Goal: Task Accomplishment & Management: Use online tool/utility

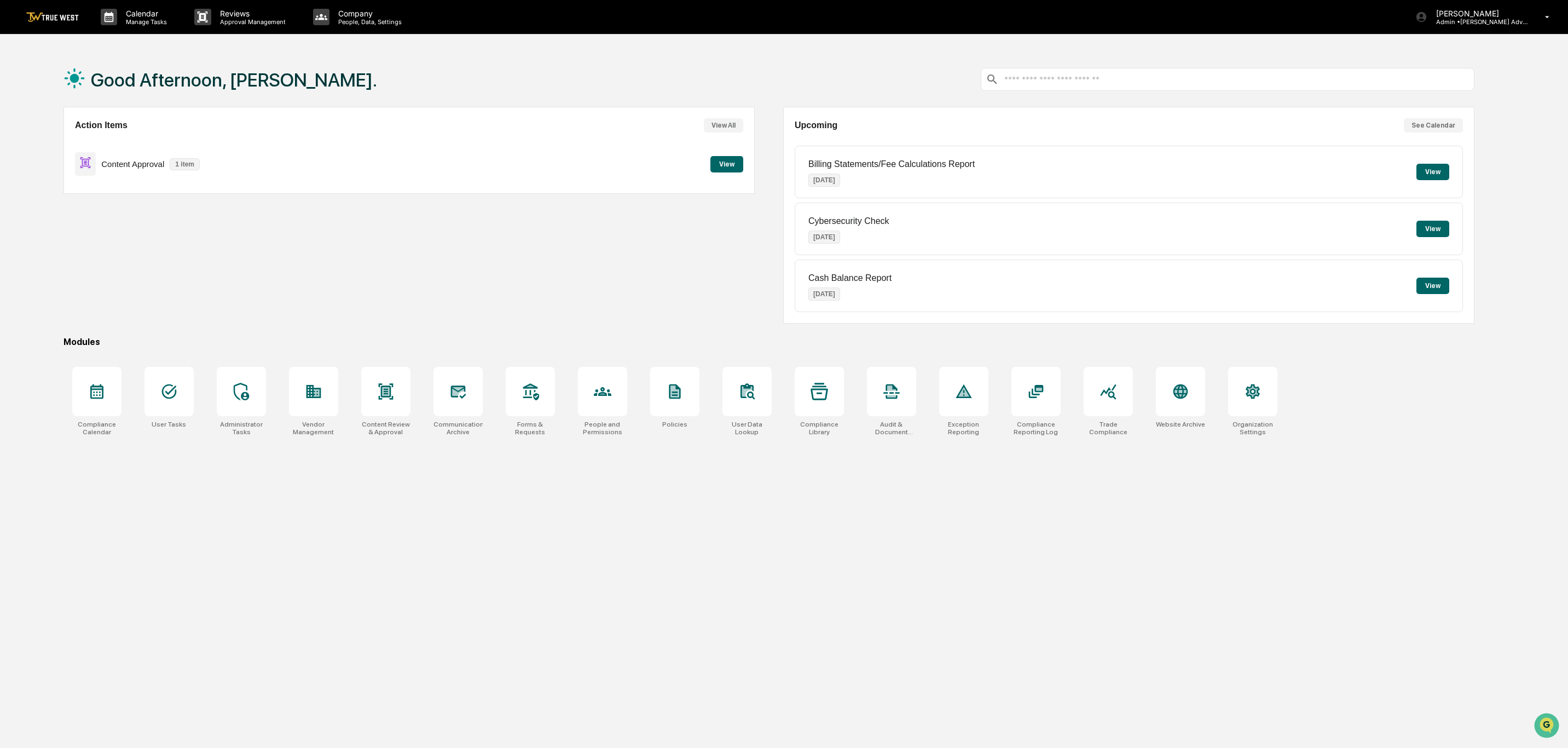
click at [729, 164] on button "View" at bounding box center [726, 164] width 33 height 17
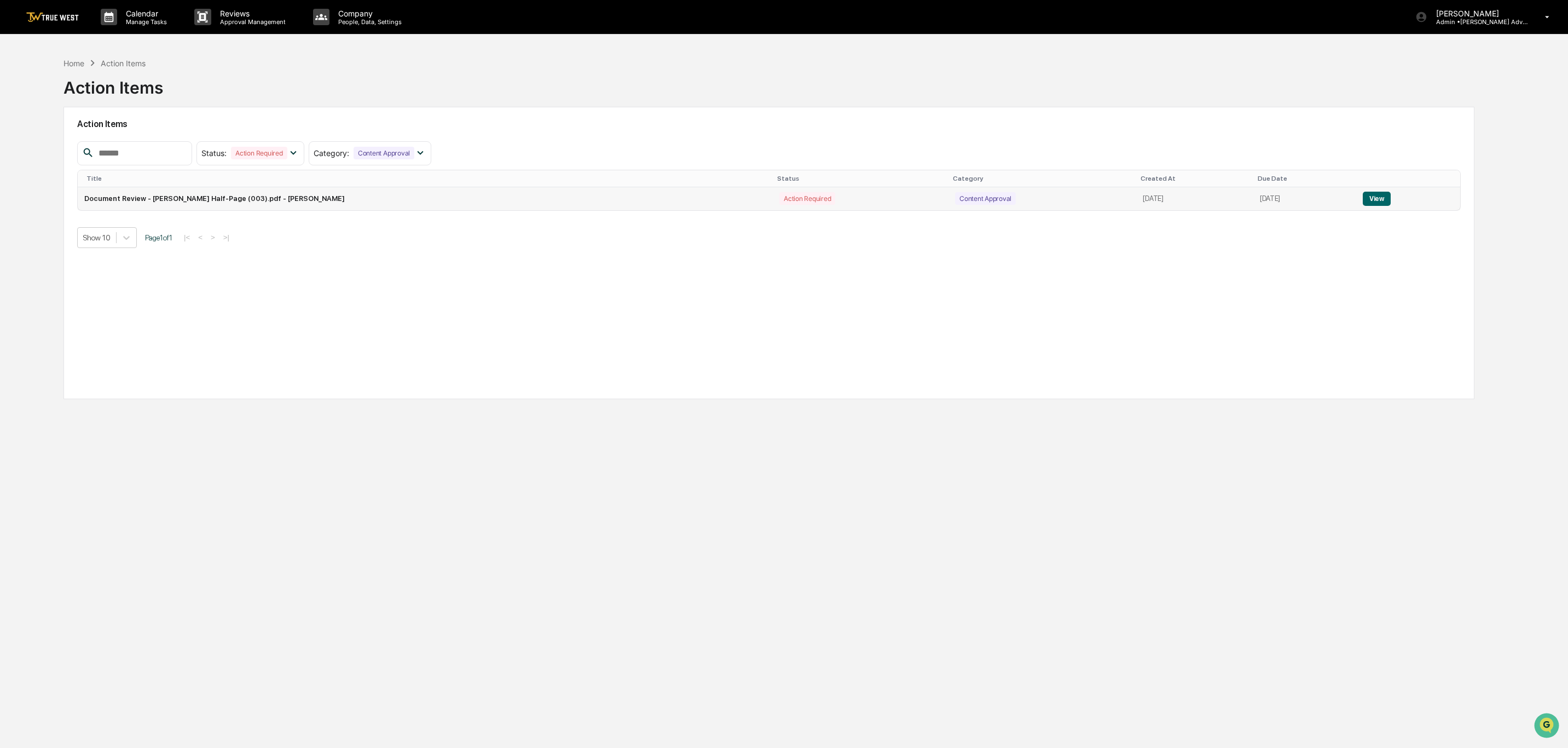
click at [1377, 195] on button "View" at bounding box center [1376, 199] width 28 height 14
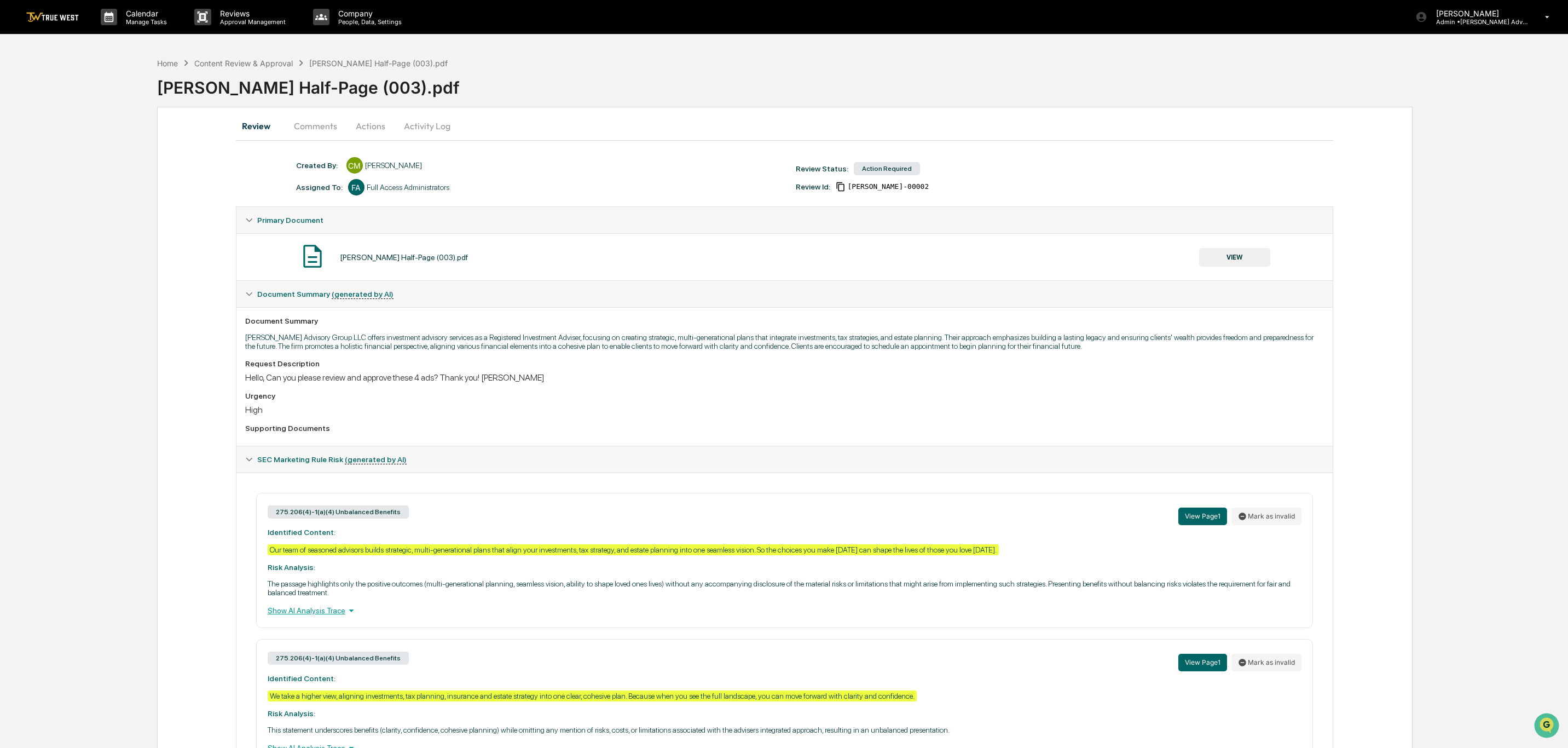
scroll to position [76, 0]
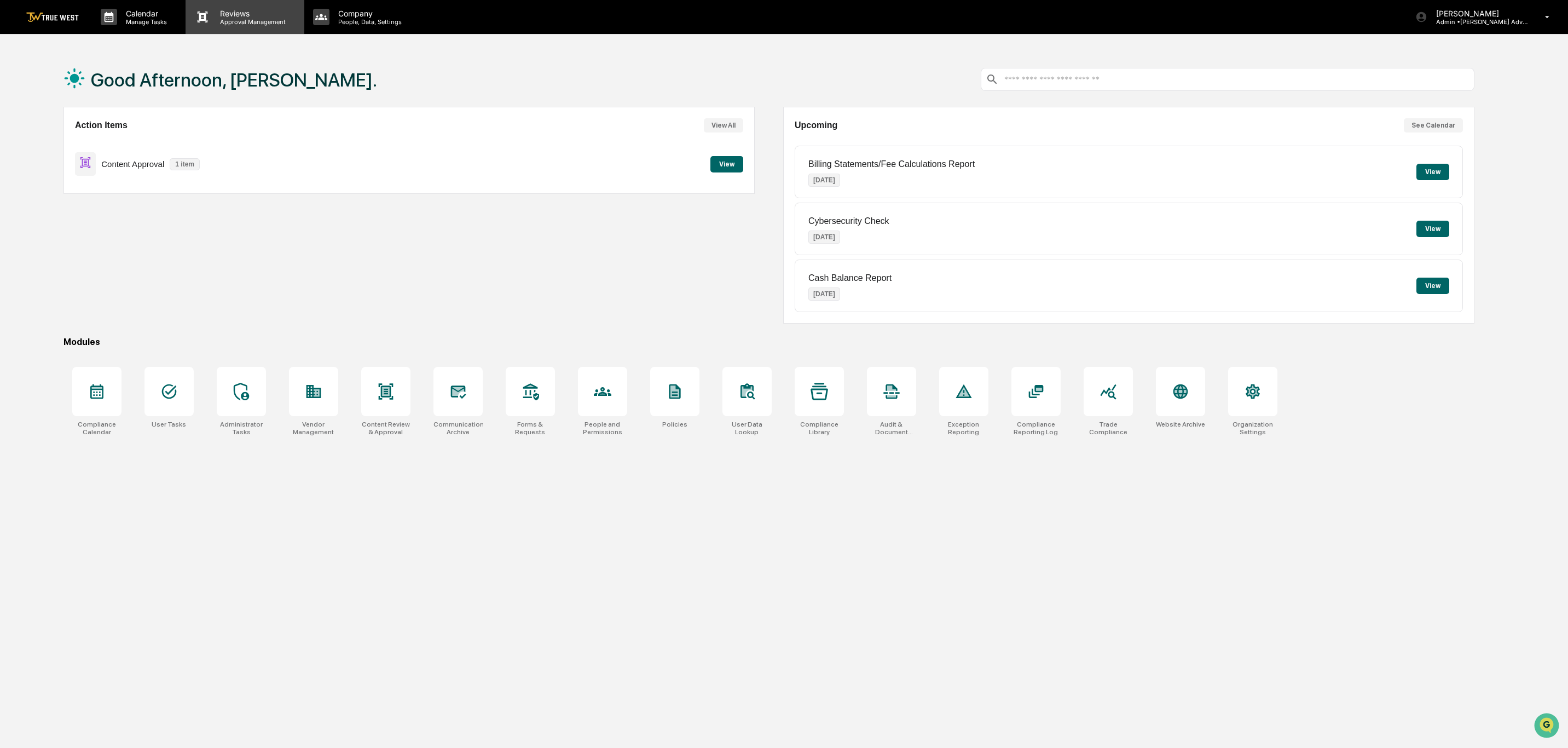
click at [241, 19] on p "Approval Management" at bounding box center [251, 22] width 80 height 8
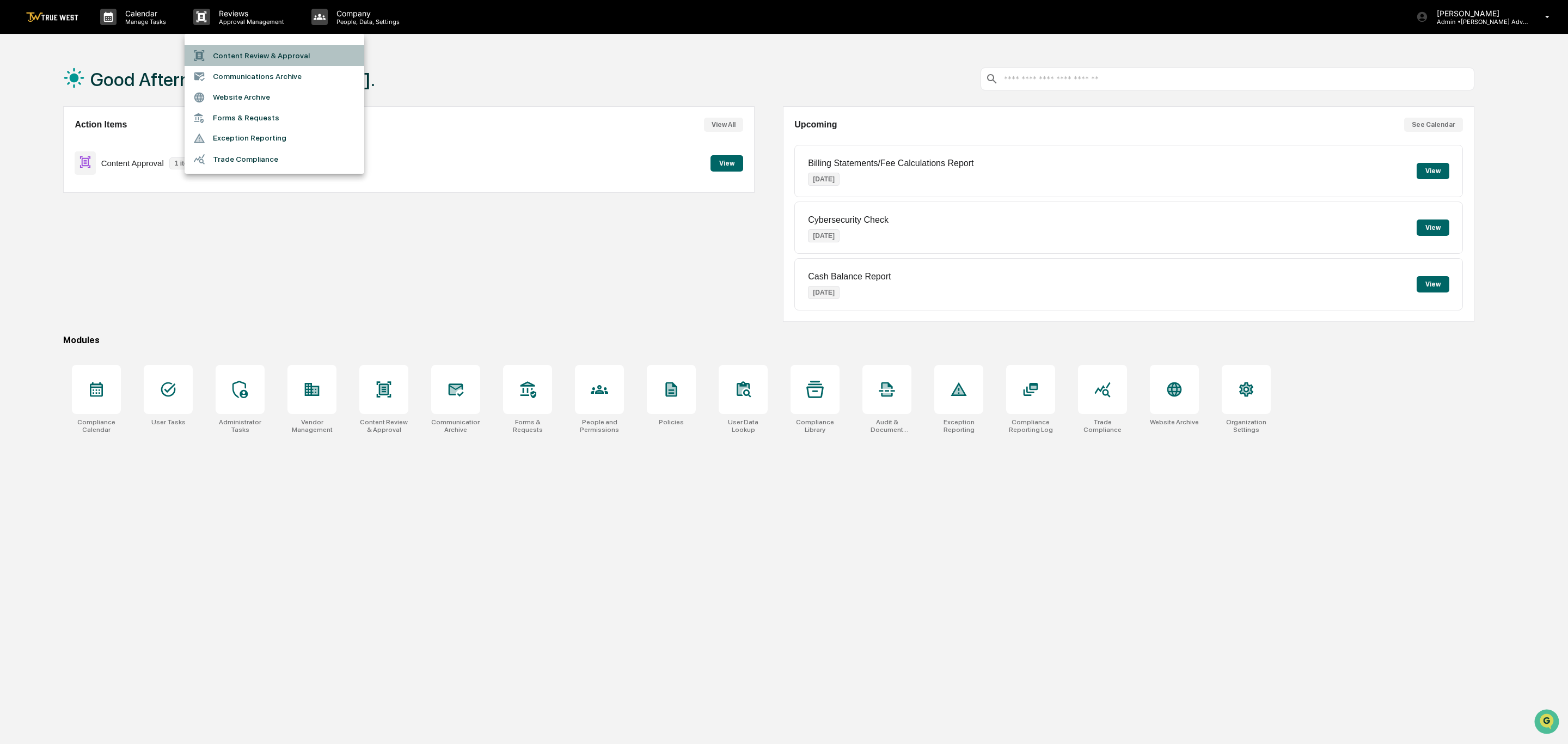
click at [260, 59] on li "Content Review & Approval" at bounding box center [275, 55] width 180 height 21
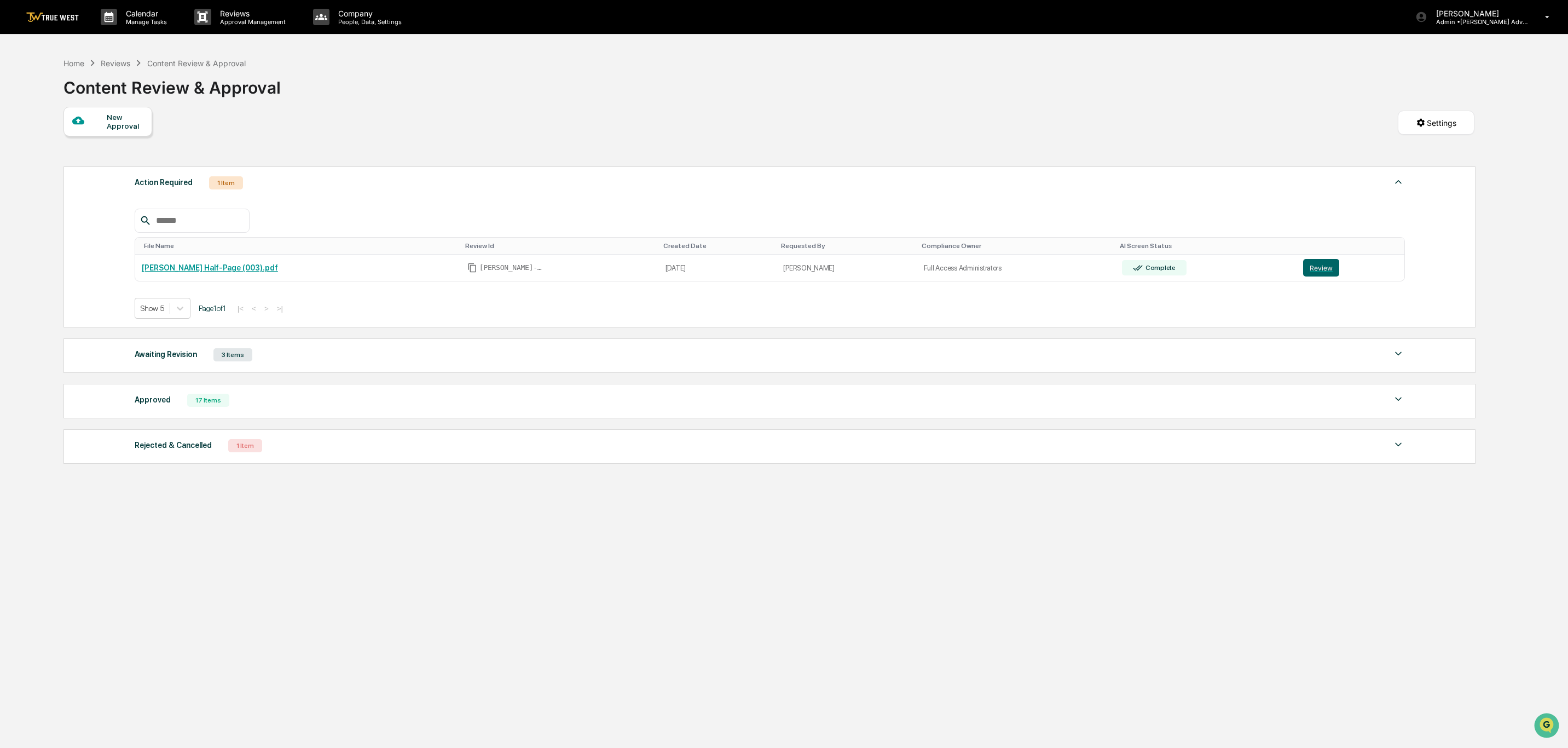
click at [233, 452] on div "1 Item" at bounding box center [245, 446] width 34 height 13
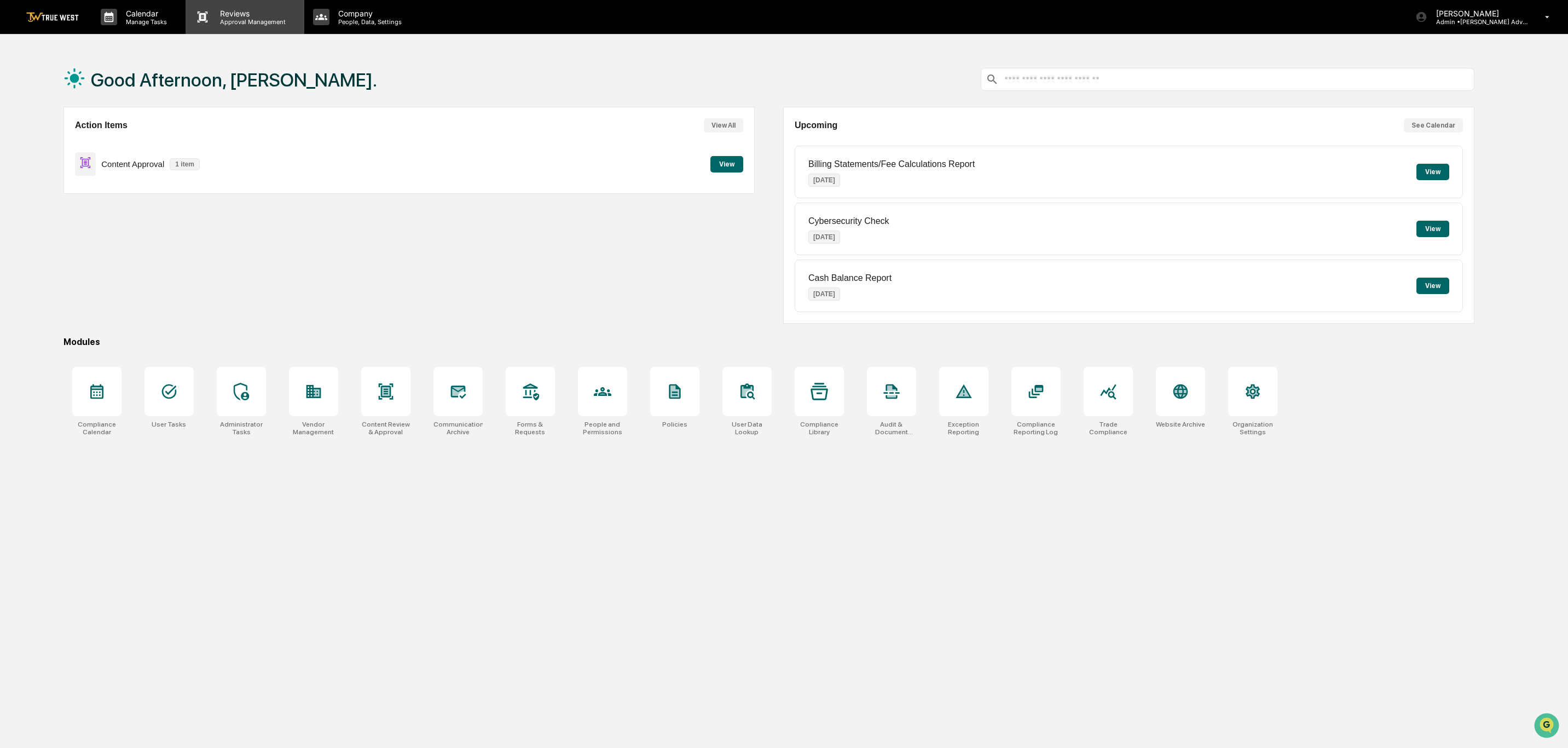
click at [263, 13] on p "Reviews" at bounding box center [251, 13] width 80 height 9
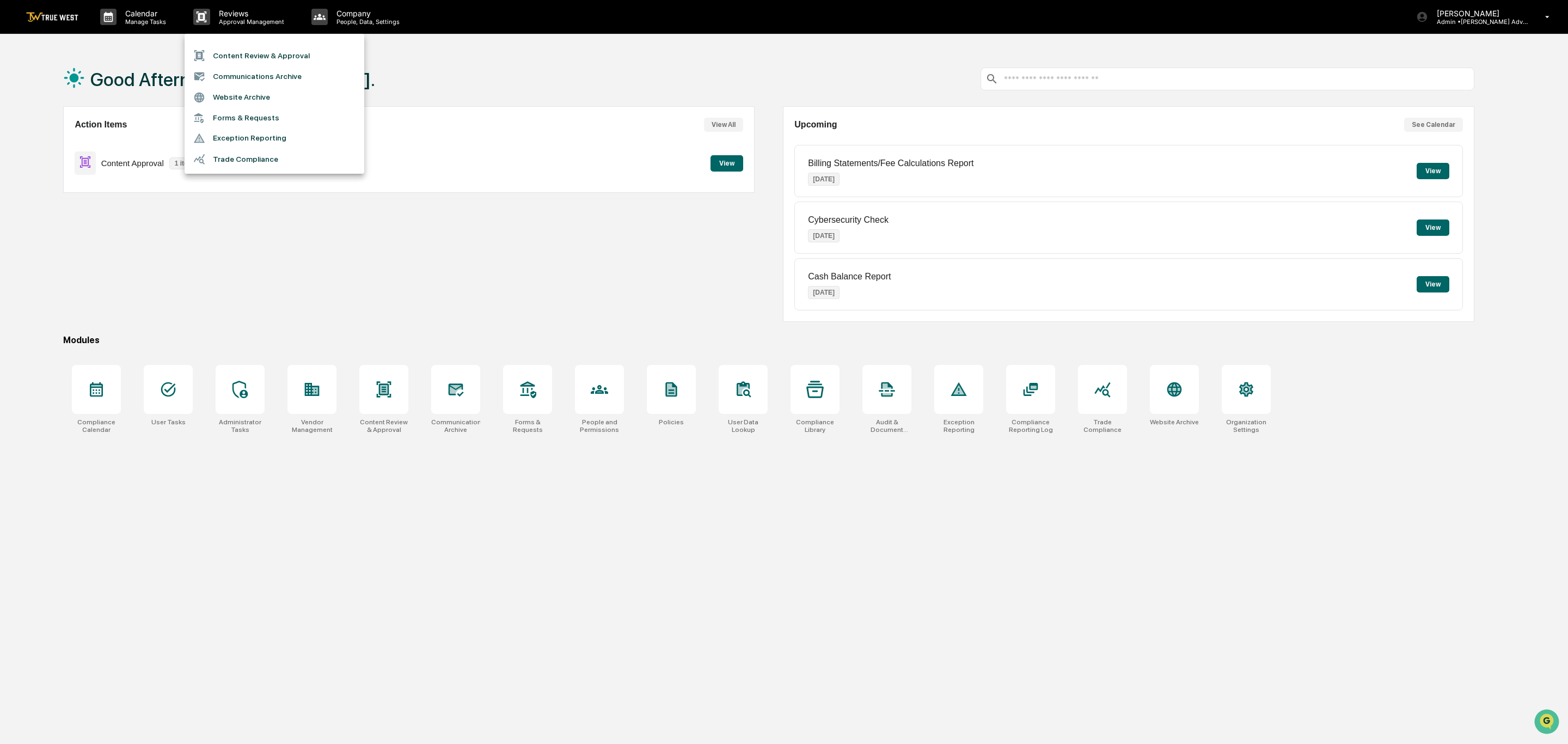
click at [255, 52] on li "Content Review & Approval" at bounding box center [275, 55] width 180 height 21
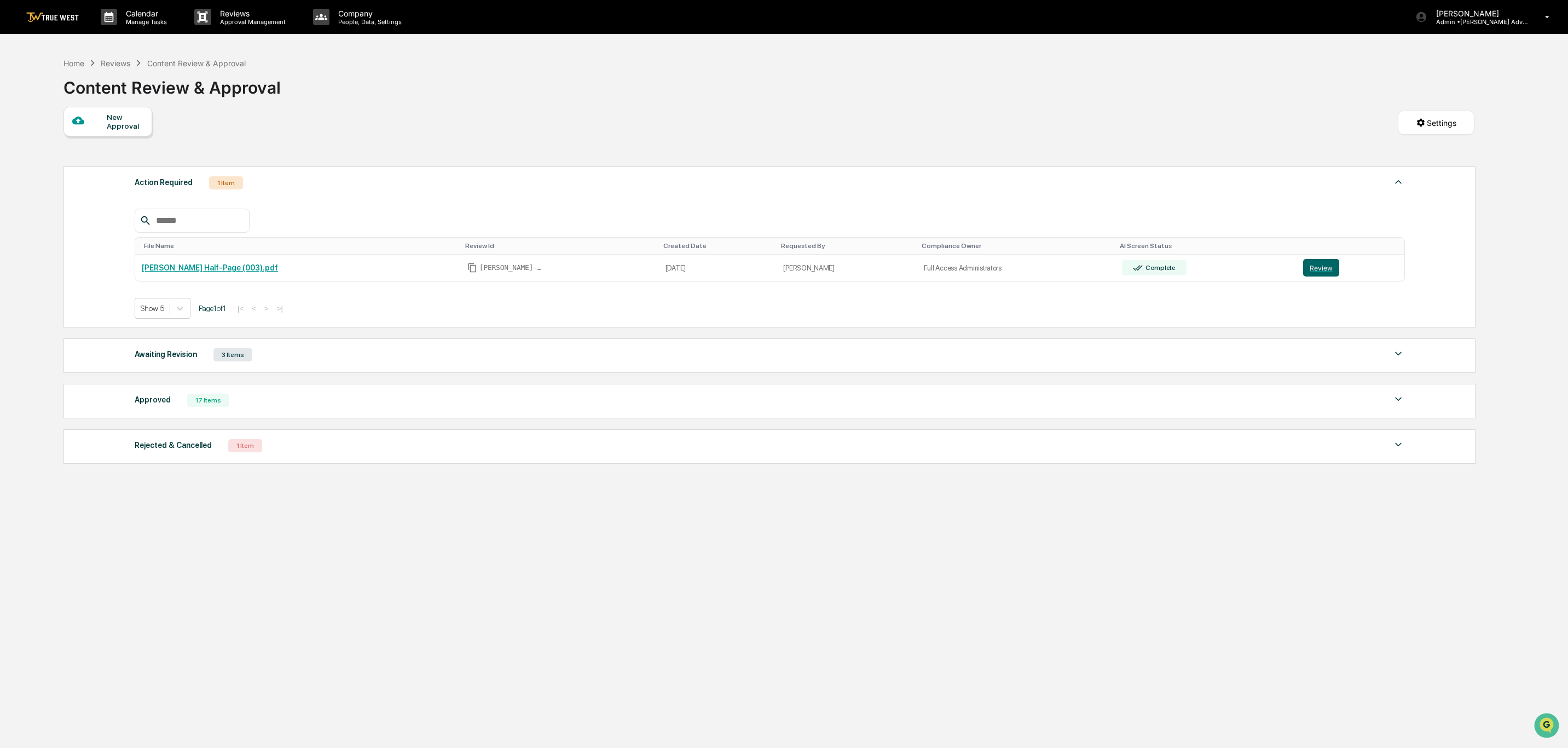
click at [1396, 360] on img at bounding box center [1398, 353] width 13 height 13
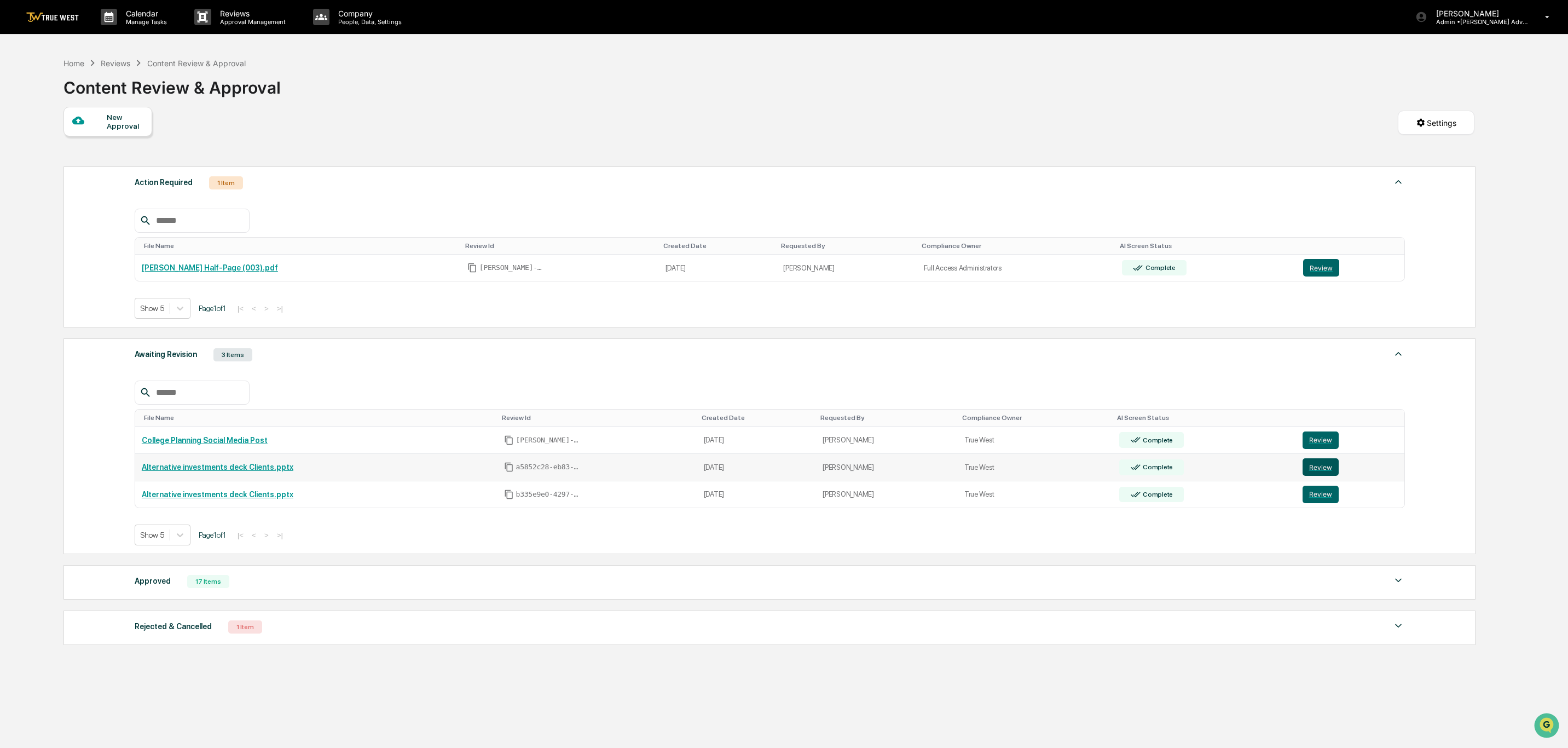
click at [1318, 476] on button "Review" at bounding box center [1320, 467] width 36 height 17
click at [1325, 500] on button "Review" at bounding box center [1320, 494] width 36 height 17
click at [1322, 470] on button "Review" at bounding box center [1320, 467] width 36 height 17
click at [1325, 501] on button "Review" at bounding box center [1320, 494] width 36 height 17
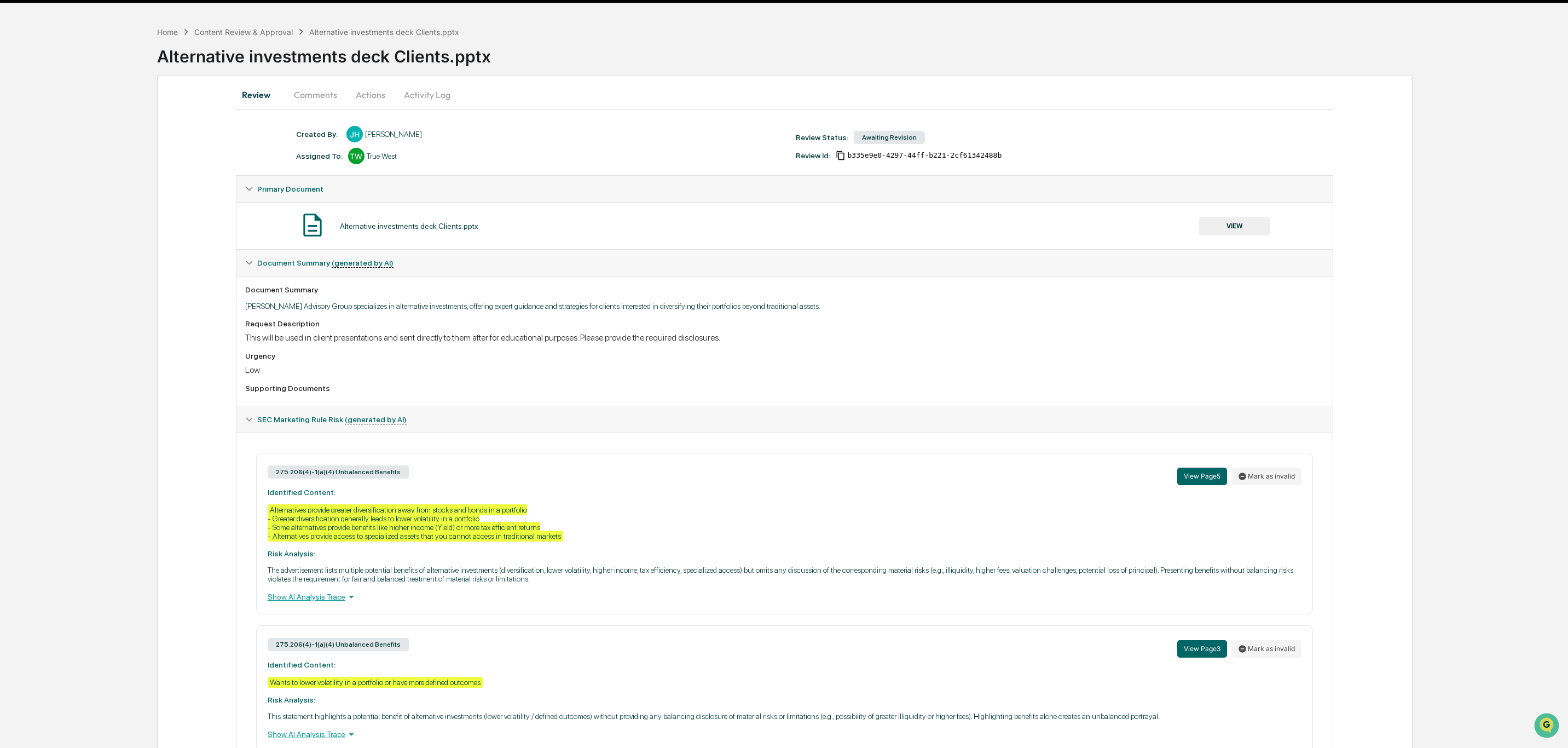
scroll to position [22, 0]
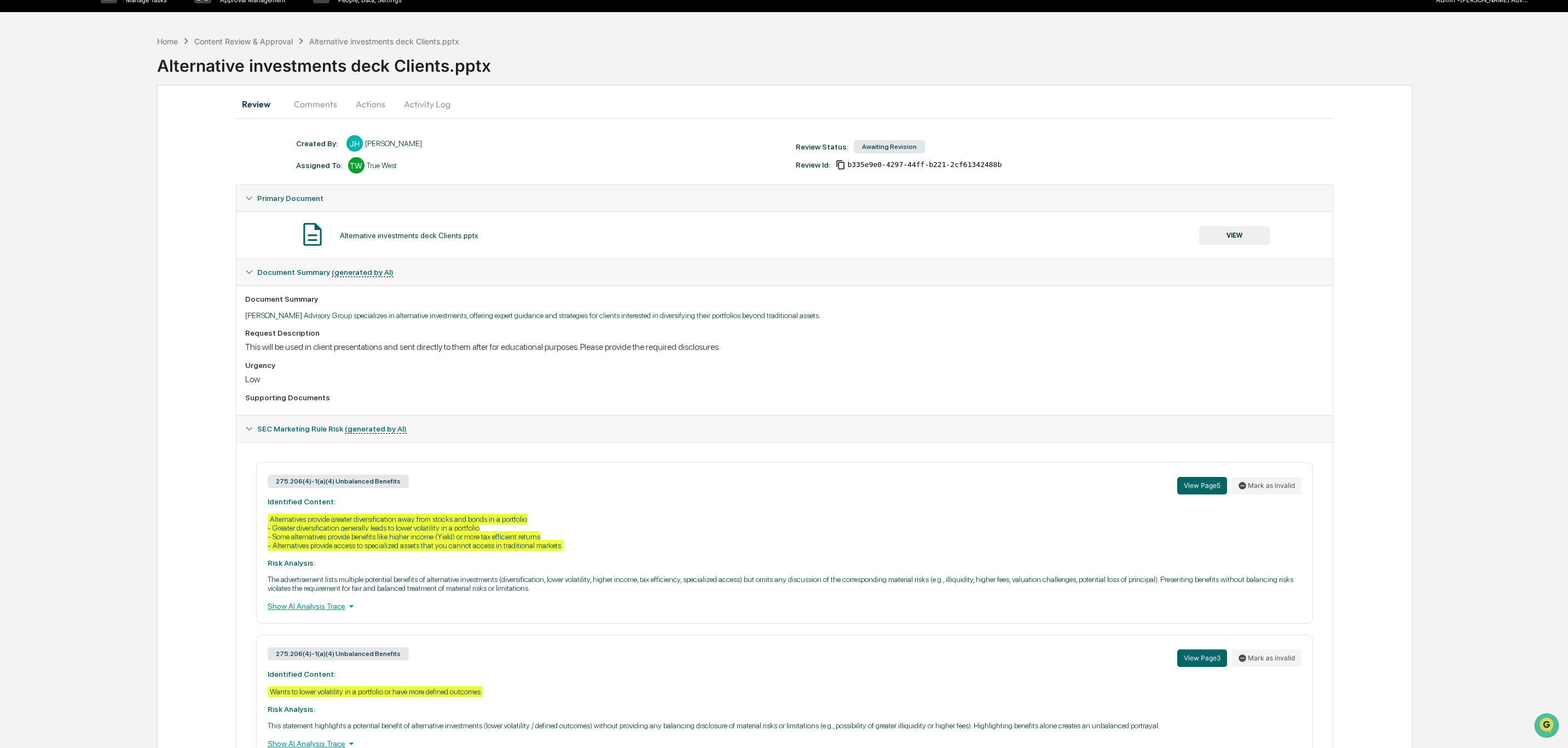
click at [313, 231] on img at bounding box center [313, 234] width 27 height 27
click at [326, 236] on img at bounding box center [313, 234] width 27 height 27
click at [1244, 238] on button "VIEW" at bounding box center [1234, 236] width 71 height 19
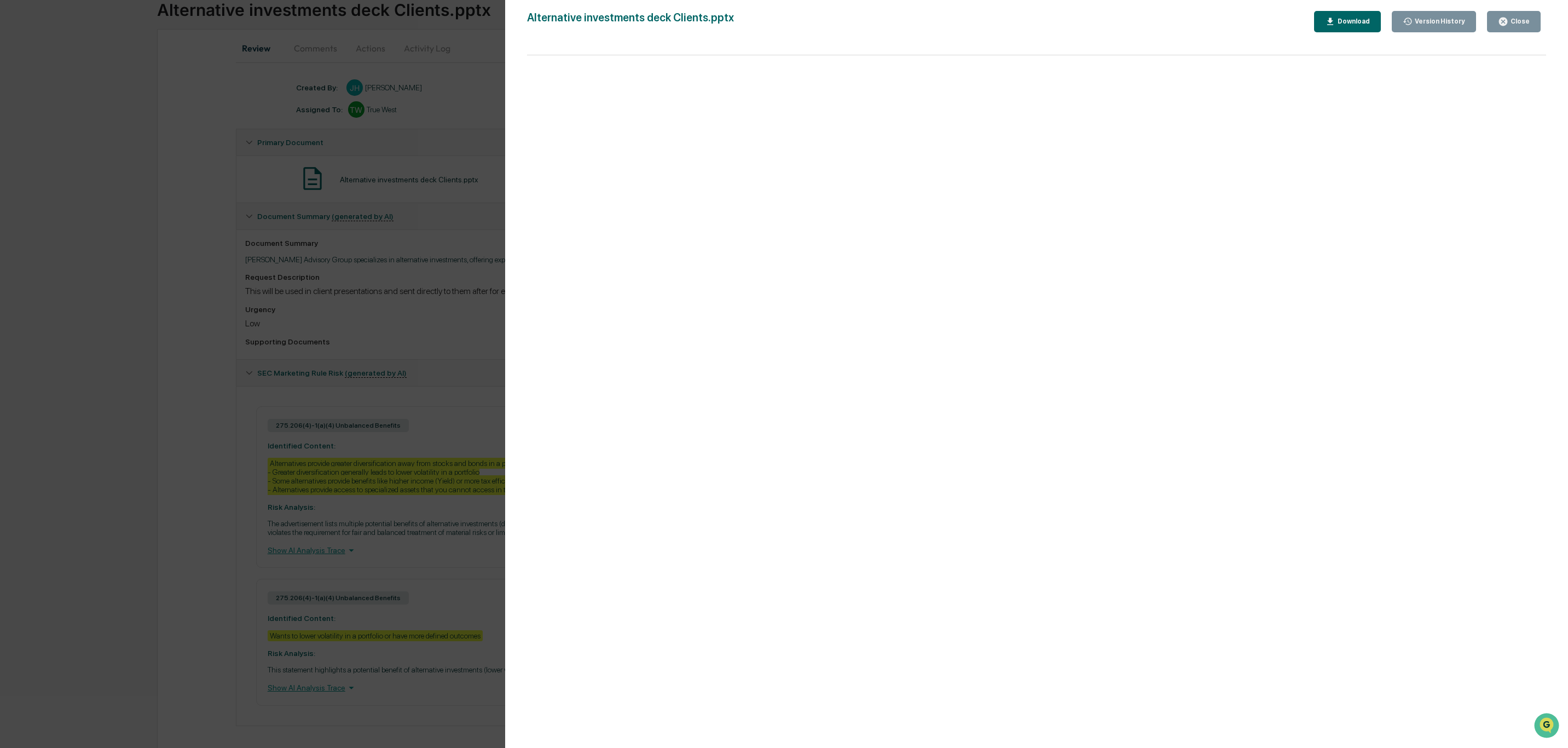
scroll to position [94, 0]
click at [1504, 14] on button "Close" at bounding box center [1513, 22] width 53 height 22
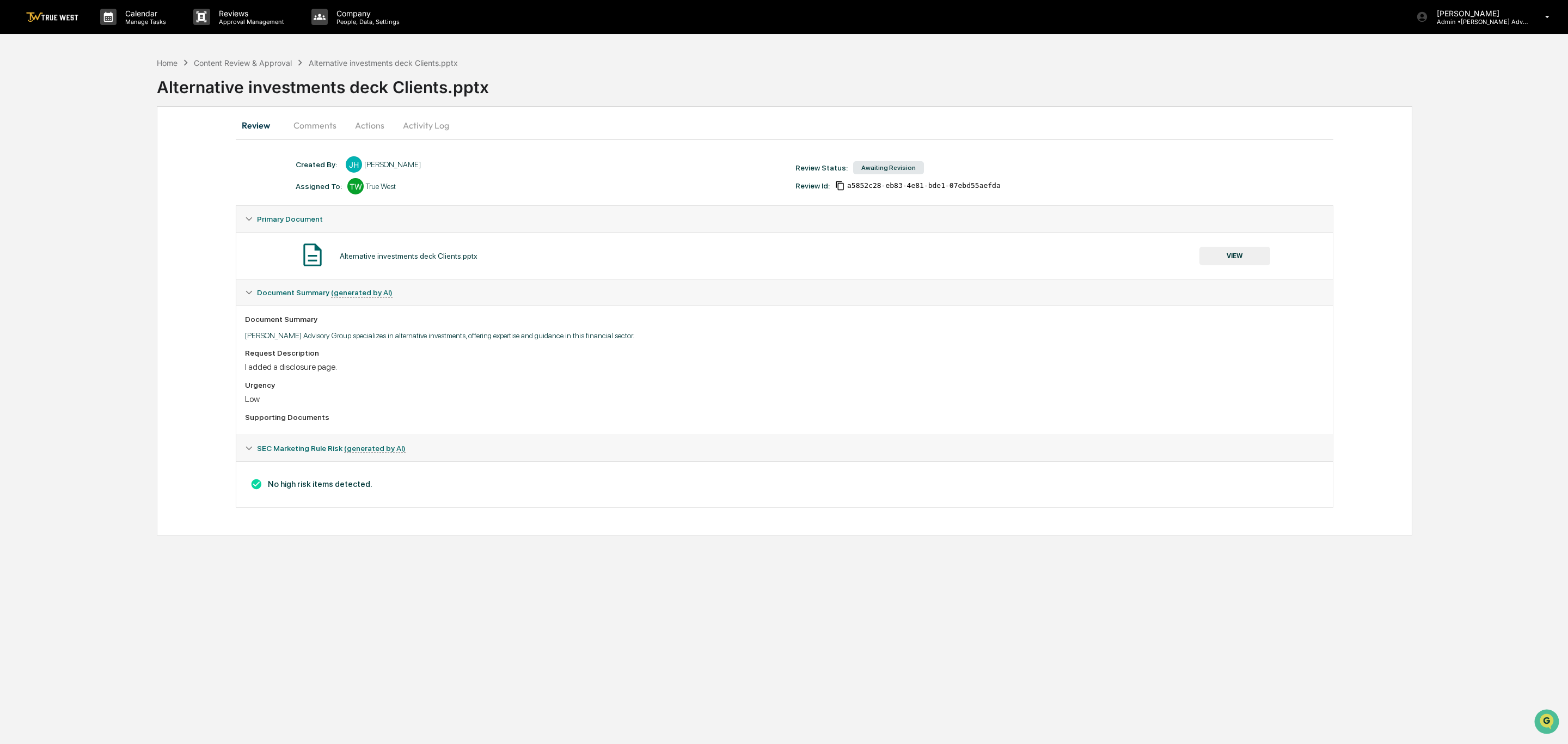
click at [1240, 257] on button "VIEW" at bounding box center [1235, 256] width 70 height 19
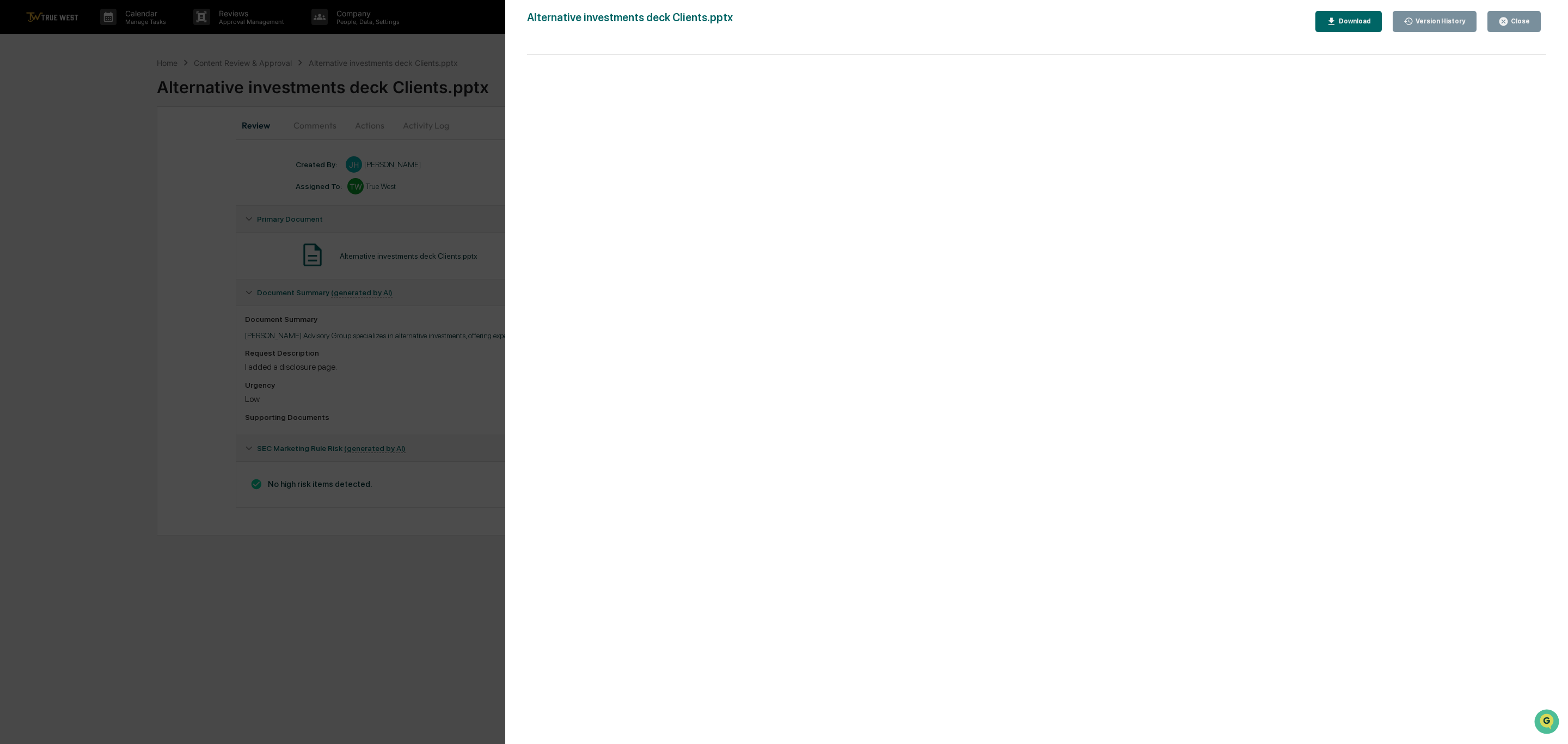
click at [1370, 14] on button "Download" at bounding box center [1348, 22] width 66 height 22
click at [1521, 14] on button "Close" at bounding box center [1514, 22] width 53 height 22
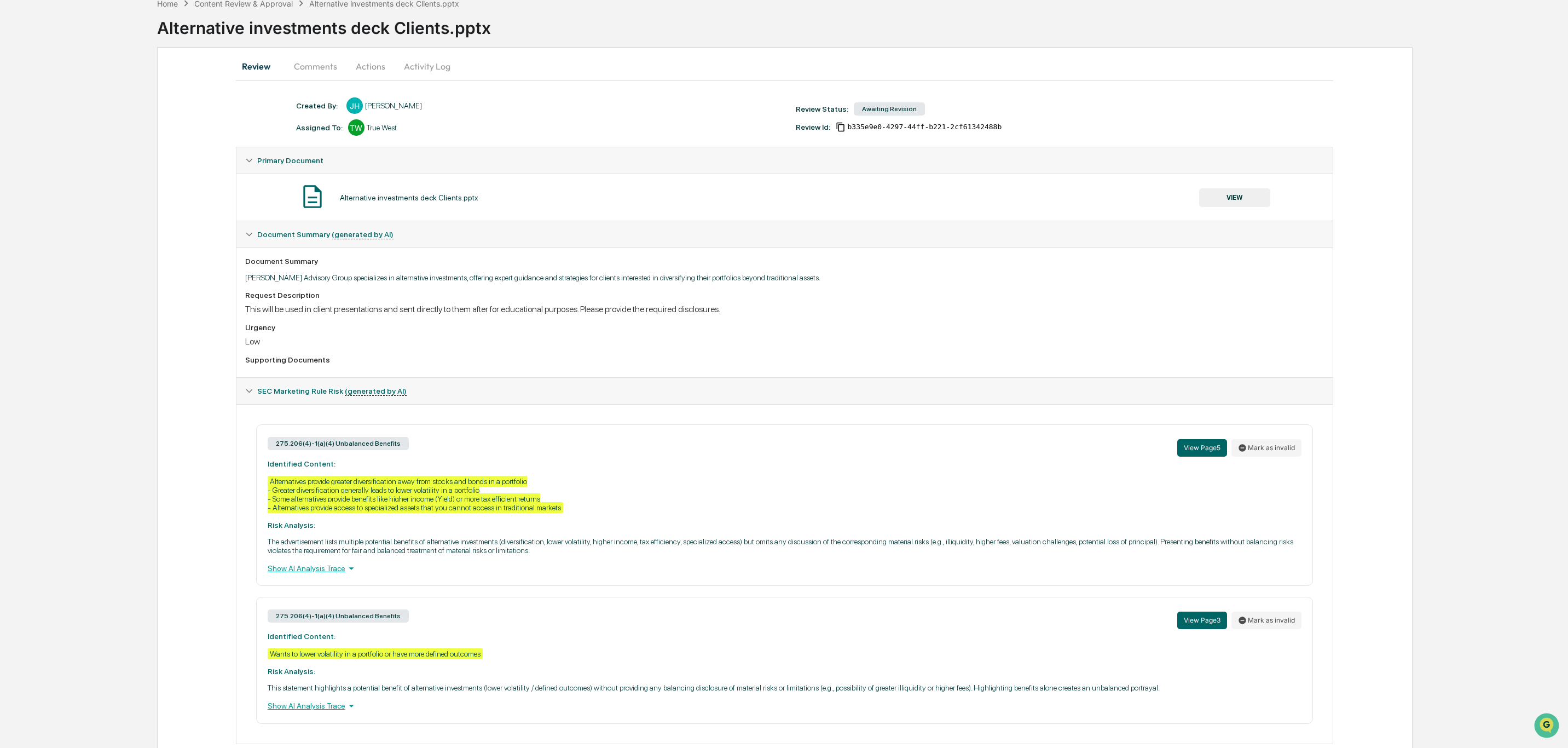
scroll to position [61, 0]
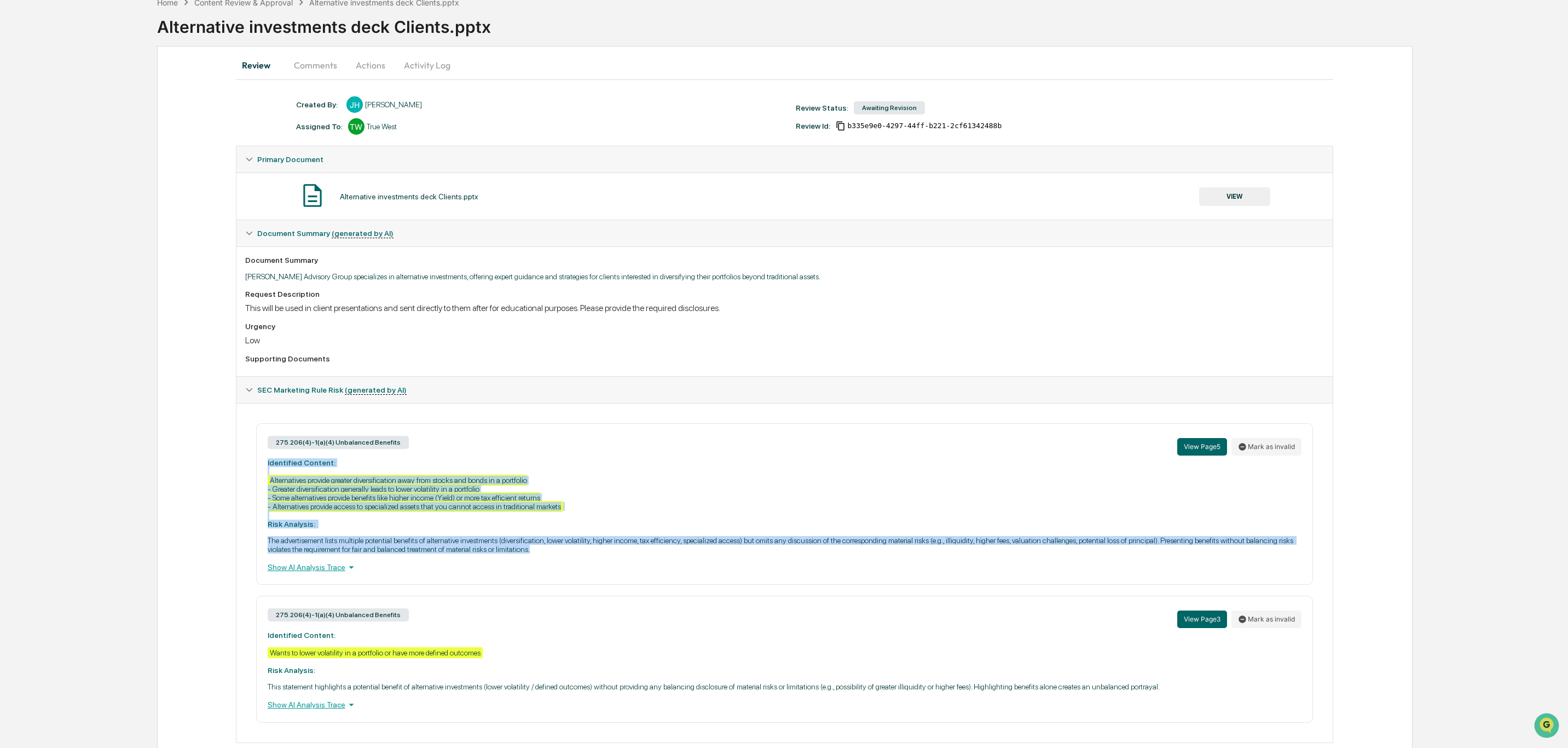
drag, startPoint x: 568, startPoint y: 559, endPoint x: 211, endPoint y: 470, distance: 367.9
click at [211, 470] on div "Review Comments Actions Activity Log Created By: ‎ ‎ JH Justin Hamilton Assigne…" at bounding box center [784, 408] width 1255 height 725
copy div "Identified Content: Alternatives provide greater diversification away from stoc…"
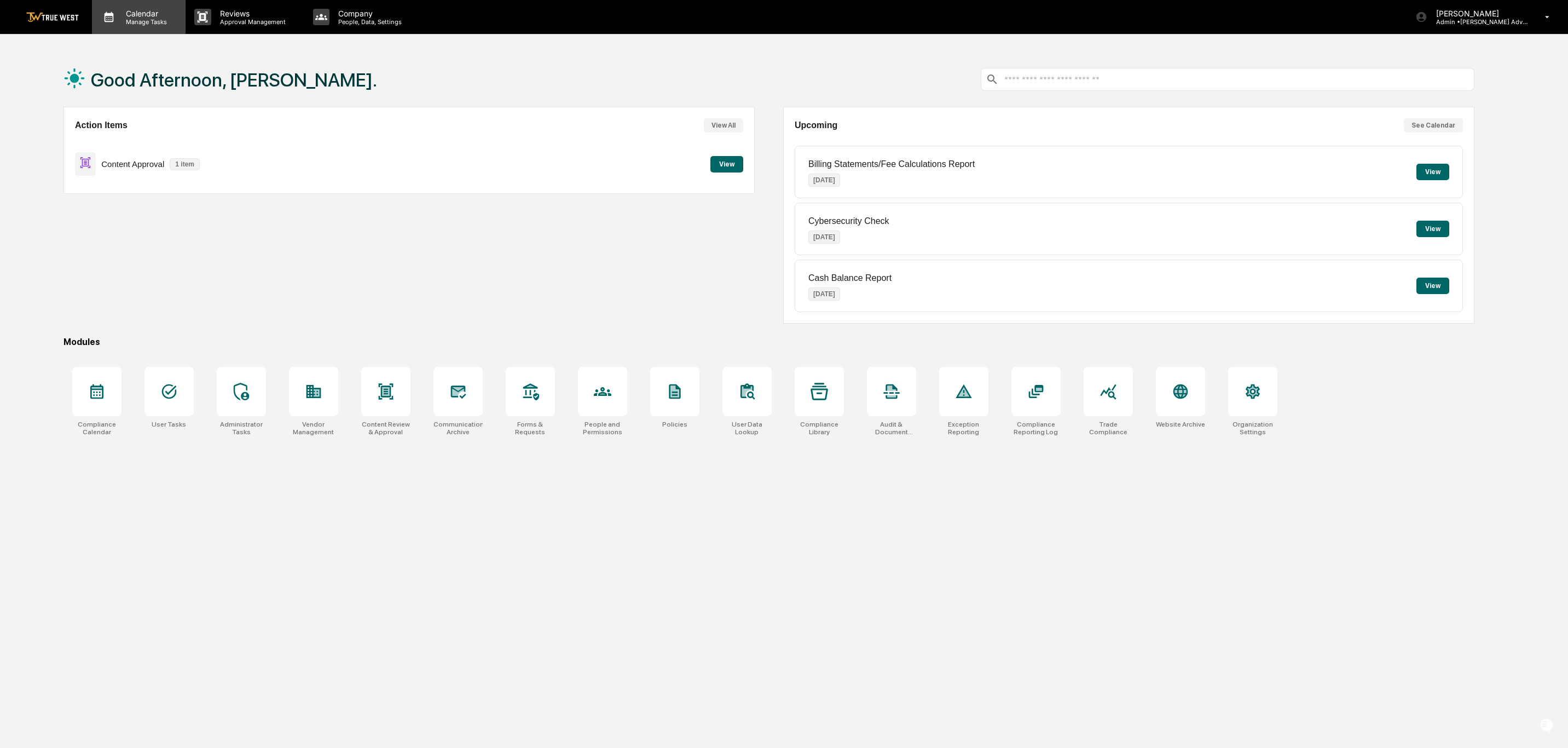
click at [168, 14] on p "Calendar" at bounding box center [144, 13] width 56 height 9
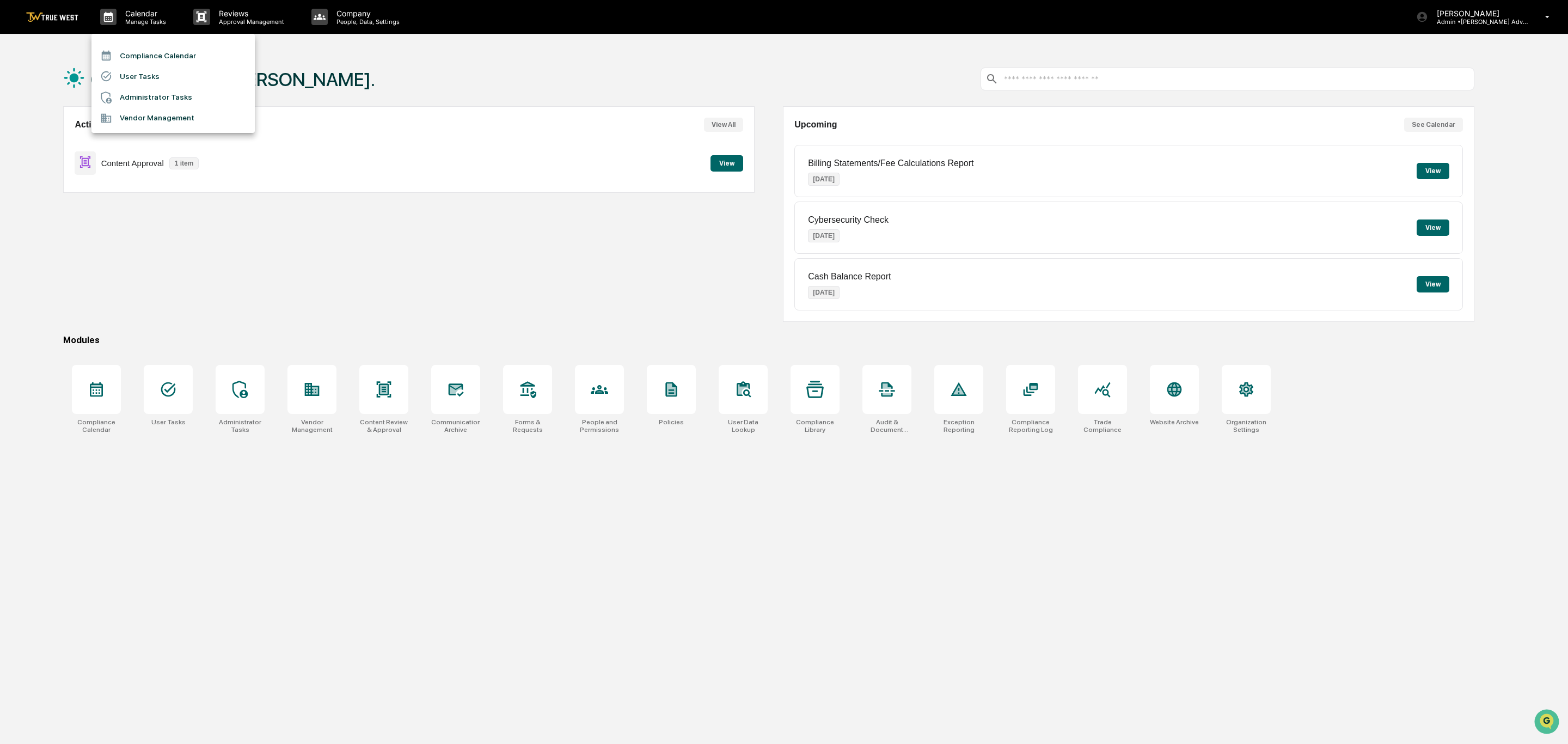
click at [248, 19] on div at bounding box center [784, 372] width 1568 height 744
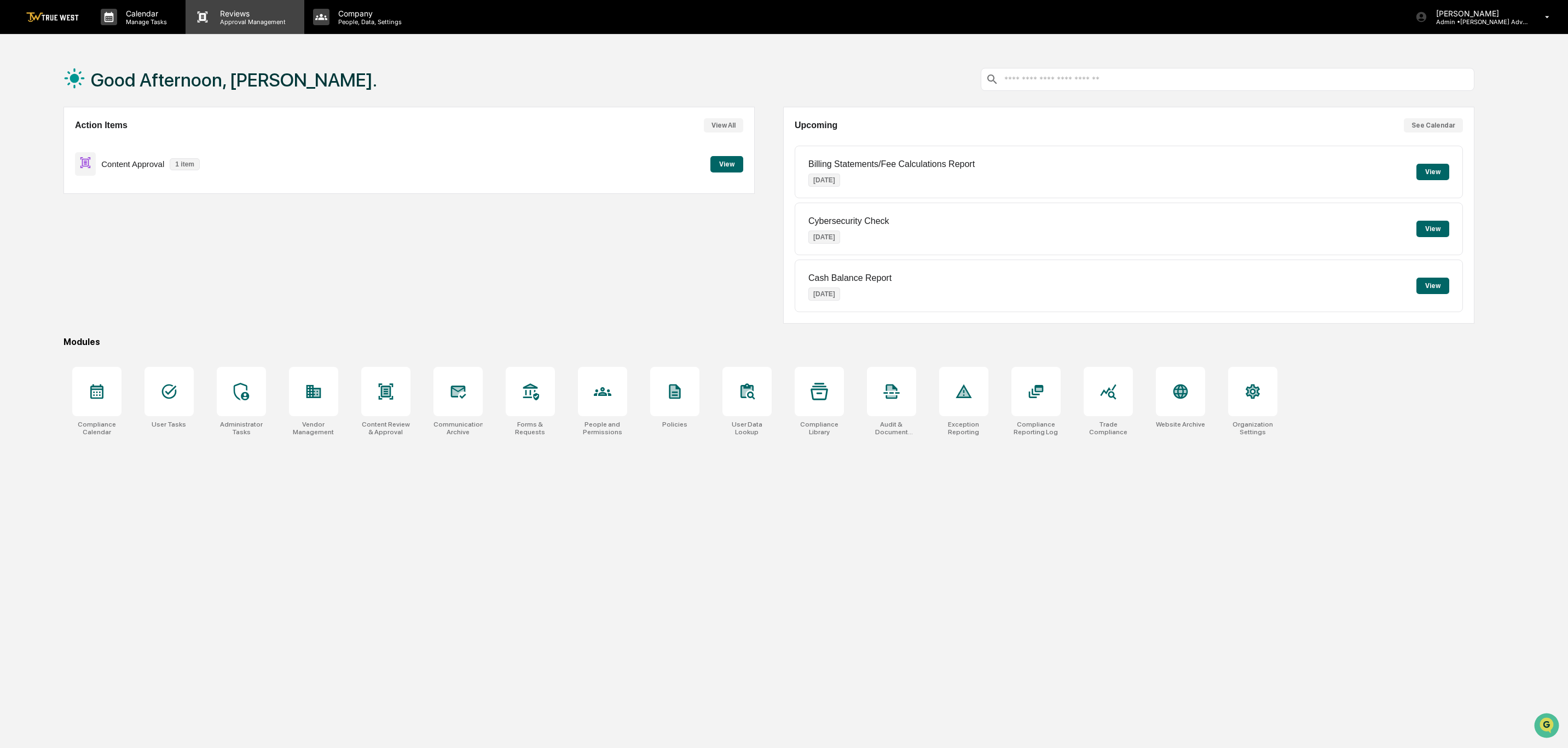
click at [224, 22] on p "Approval Management" at bounding box center [251, 22] width 80 height 8
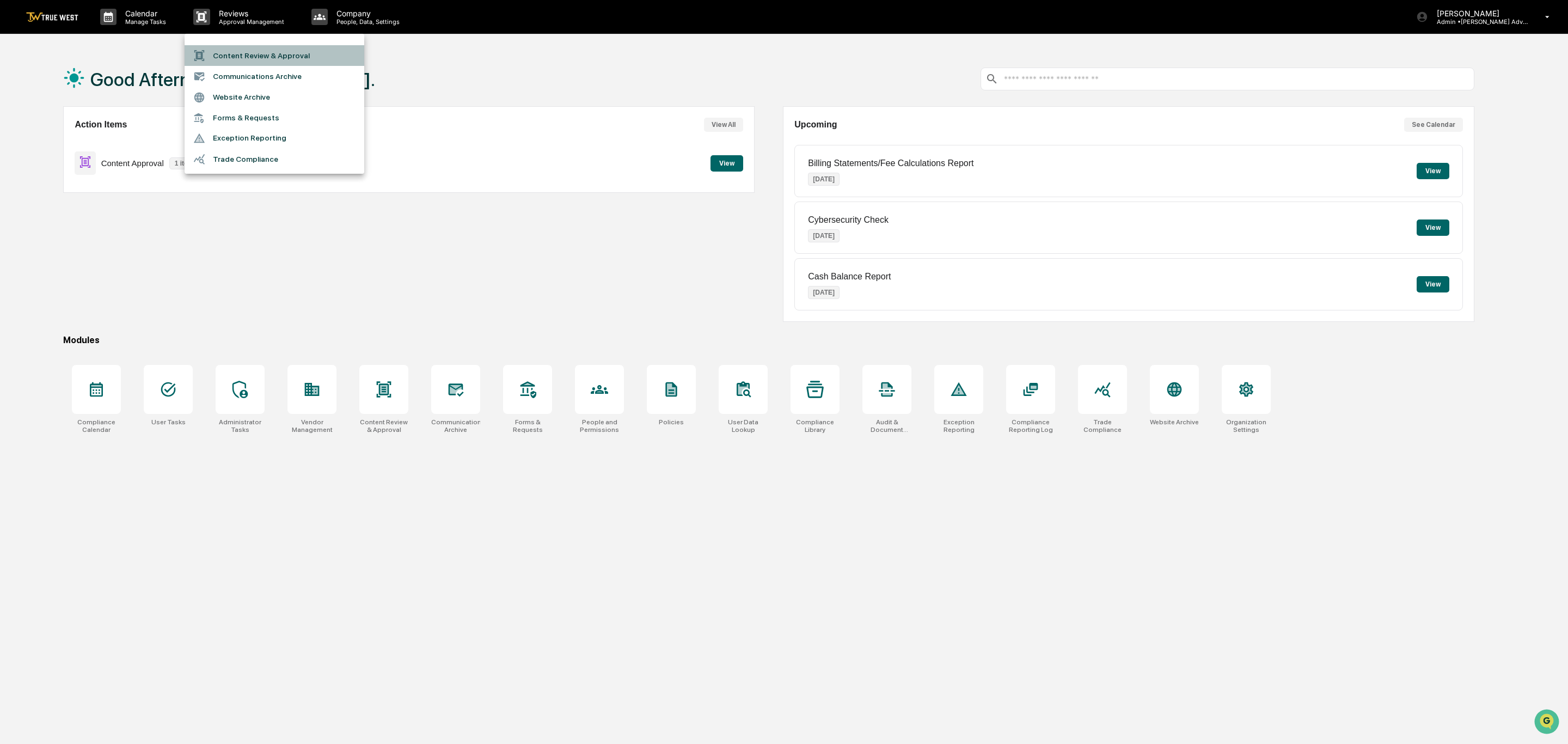
click at [224, 56] on li "Content Review & Approval" at bounding box center [275, 55] width 180 height 21
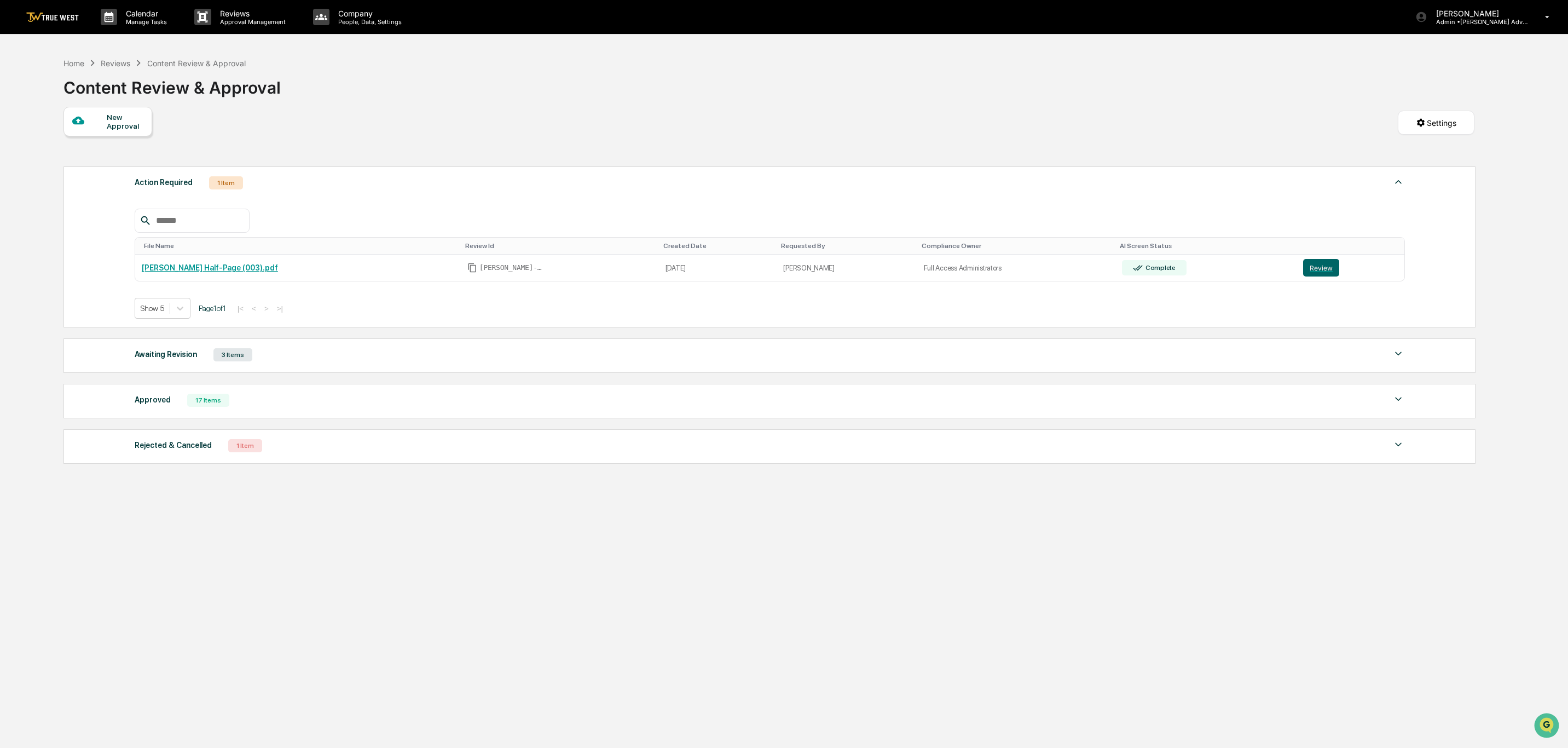
click at [1396, 360] on img at bounding box center [1398, 353] width 13 height 13
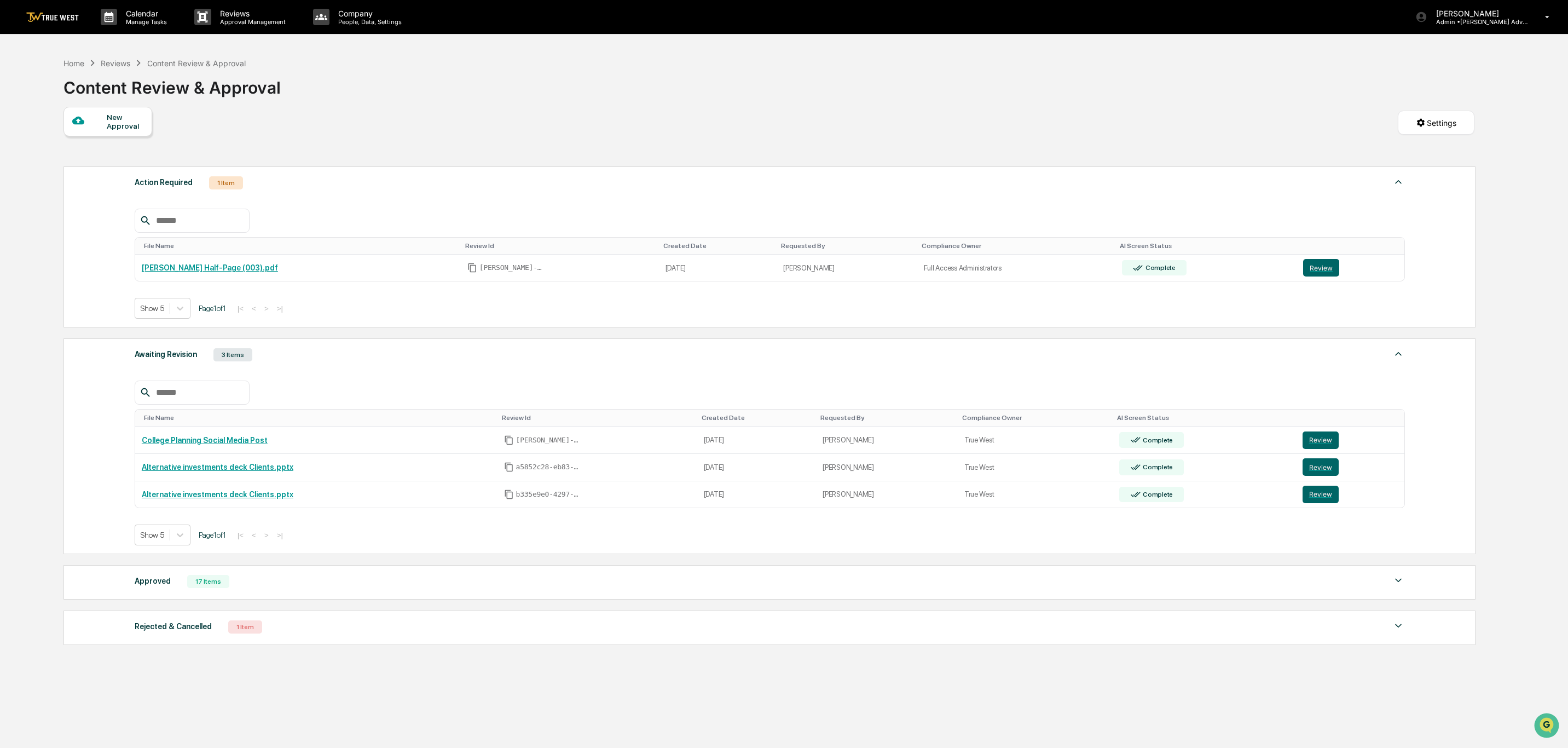
click at [1397, 632] on img at bounding box center [1398, 626] width 13 height 13
